Goal: Information Seeking & Learning: Check status

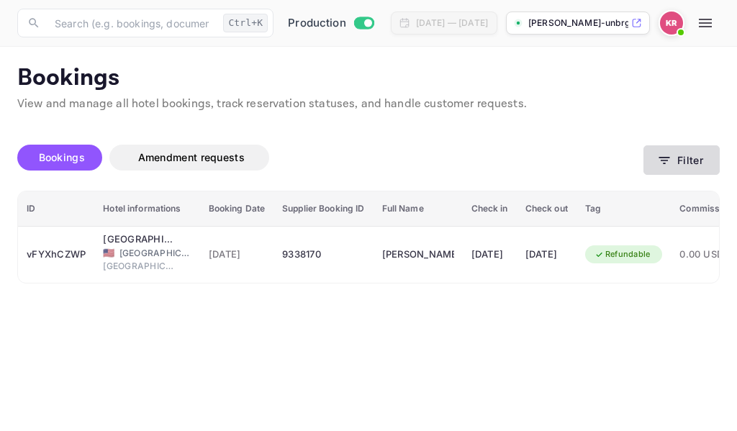
click at [665, 163] on icon "button" at bounding box center [664, 160] width 11 height 7
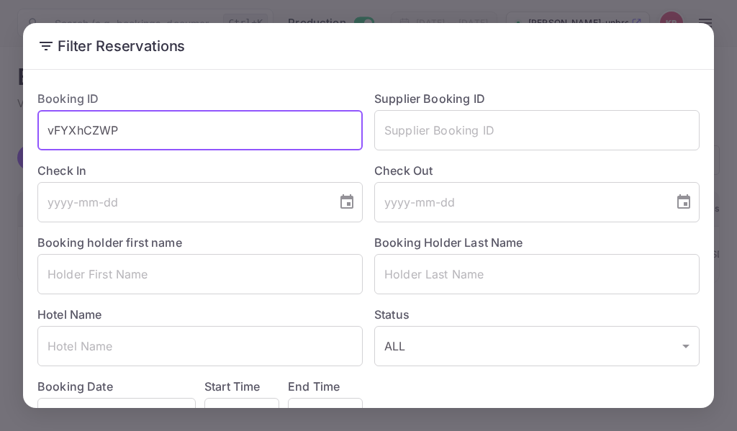
drag, startPoint x: 117, startPoint y: 132, endPoint x: 67, endPoint y: 132, distance: 50.4
click at [54, 135] on input "vFYXhCZWP" at bounding box center [199, 130] width 325 height 40
drag, startPoint x: 69, startPoint y: 132, endPoint x: 47, endPoint y: 135, distance: 21.9
click at [47, 135] on input "vFYXhCZWP" at bounding box center [199, 130] width 325 height 40
drag, startPoint x: 117, startPoint y: 130, endPoint x: 57, endPoint y: 129, distance: 59.7
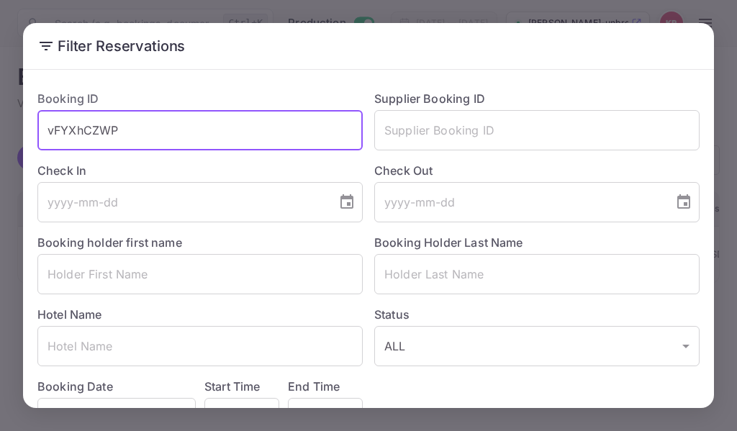
click at [53, 129] on input "vFYXhCZWP" at bounding box center [199, 130] width 325 height 40
click at [120, 130] on input "vFYXhCZWP" at bounding box center [199, 130] width 325 height 40
drag, startPoint x: 120, startPoint y: 130, endPoint x: 45, endPoint y: 129, distance: 75.5
click at [45, 129] on input "vFYXhCZWP" at bounding box center [199, 130] width 325 height 40
paste input "GGGcAID9"
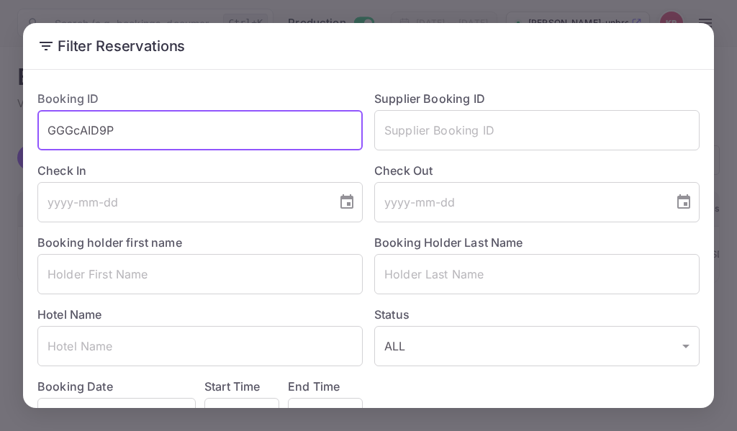
click at [47, 132] on input "GGGcAID9P" at bounding box center [199, 130] width 325 height 40
click at [119, 135] on input "GGGcAID9P" at bounding box center [199, 130] width 325 height 40
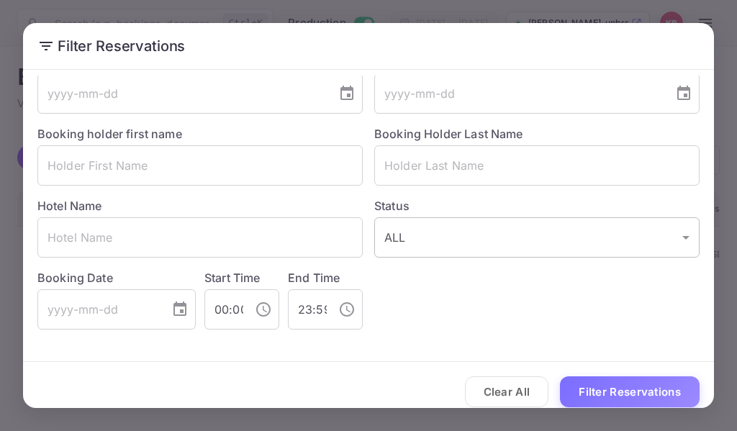
scroll to position [122, 0]
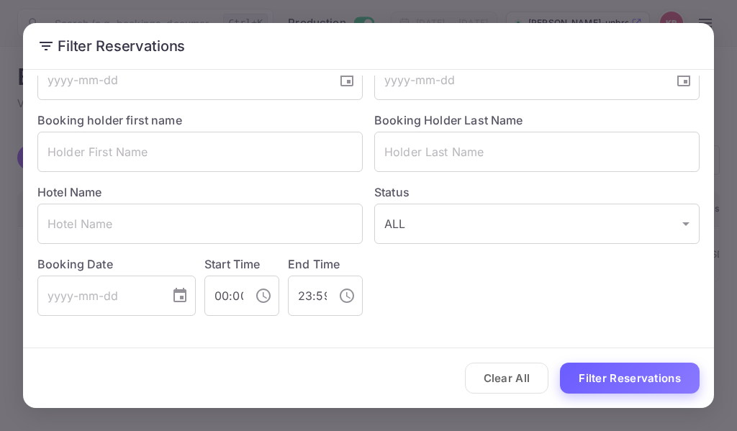
type input "GGGcAID9P"
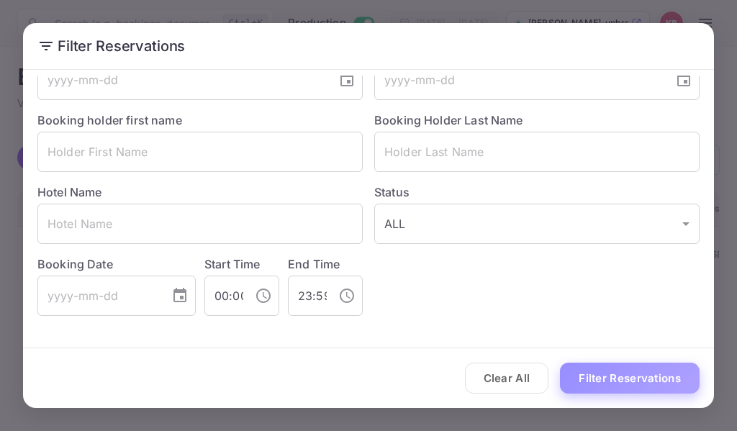
click at [650, 384] on button "Filter Reservations" at bounding box center [630, 378] width 140 height 31
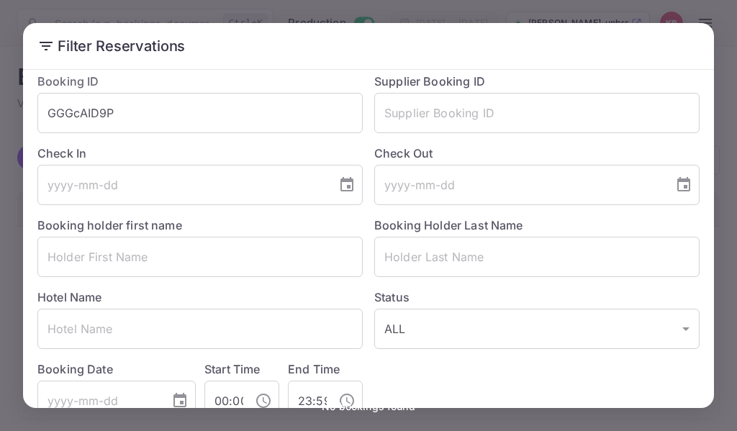
scroll to position [0, 0]
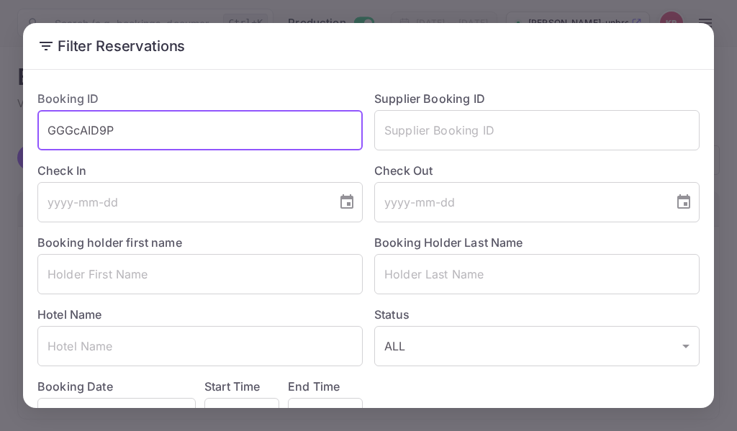
click at [48, 124] on input "GGGcAID9P" at bounding box center [199, 130] width 325 height 40
click at [132, 130] on input "GGGcAID9P" at bounding box center [199, 130] width 325 height 40
drag, startPoint x: 45, startPoint y: 134, endPoint x: 122, endPoint y: 132, distance: 76.3
click at [47, 134] on input "GGGcAID9P" at bounding box center [199, 130] width 325 height 40
